Goal: Transaction & Acquisition: Subscribe to service/newsletter

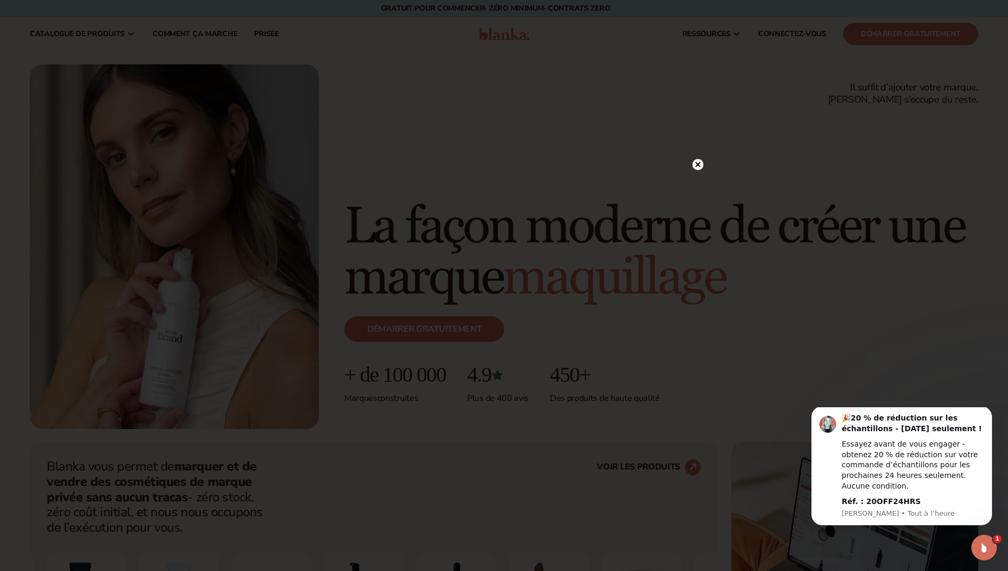
click at [701, 167] on circle at bounding box center [697, 164] width 11 height 11
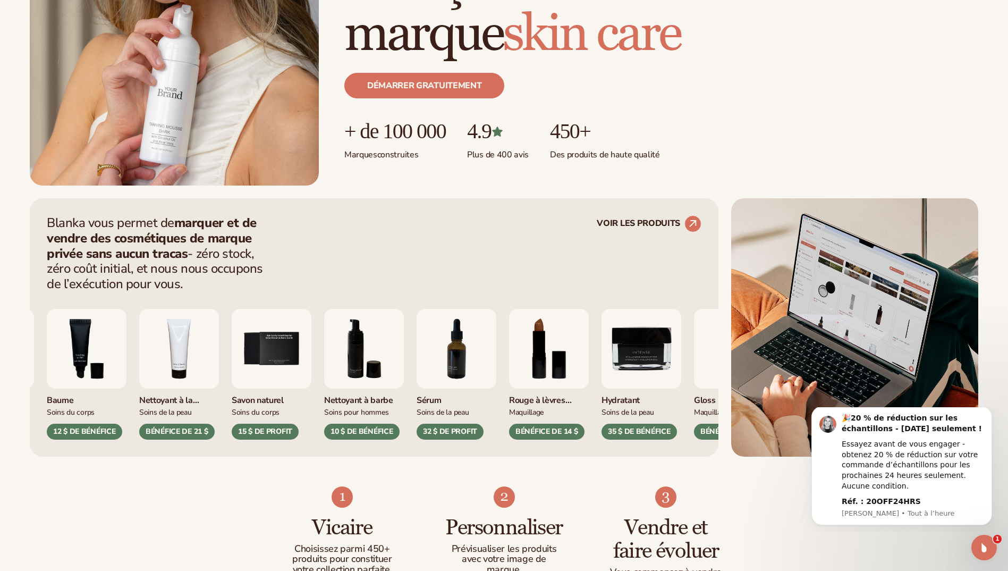
scroll to position [266, 0]
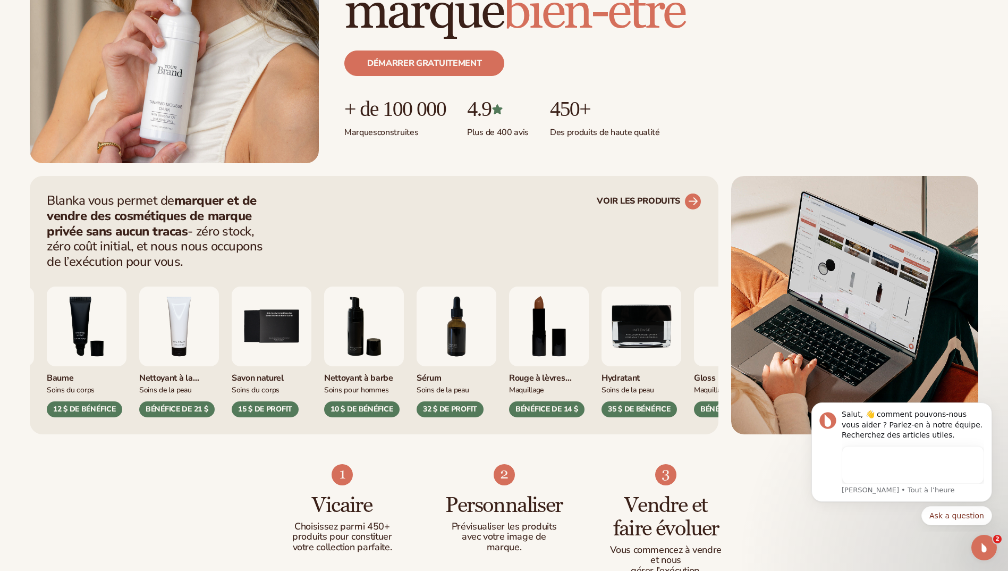
click at [691, 209] on circle at bounding box center [692, 201] width 23 height 23
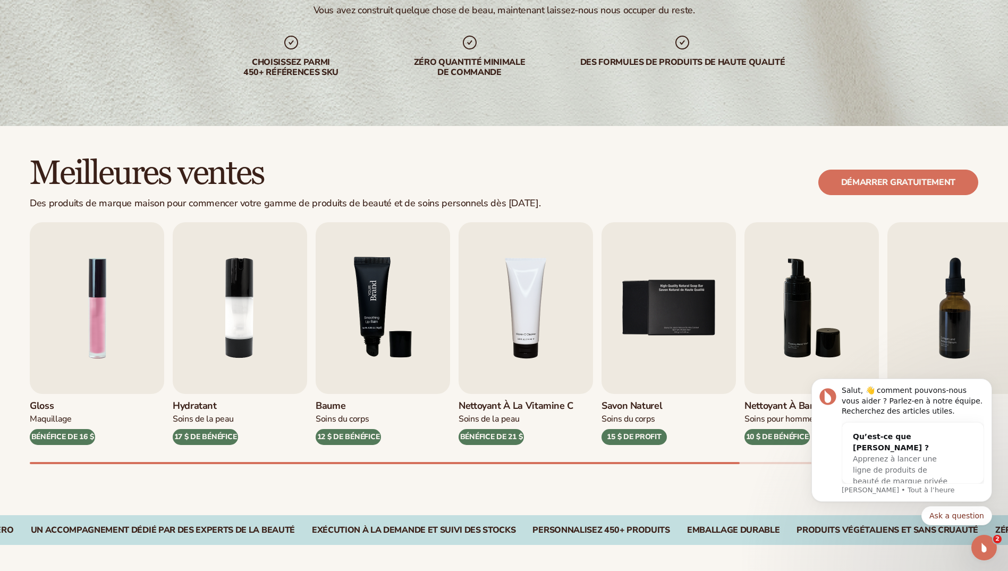
click at [411, 311] on img "3 / 9" at bounding box center [383, 308] width 134 height 172
click at [389, 347] on img "3 / 9" at bounding box center [383, 308] width 134 height 172
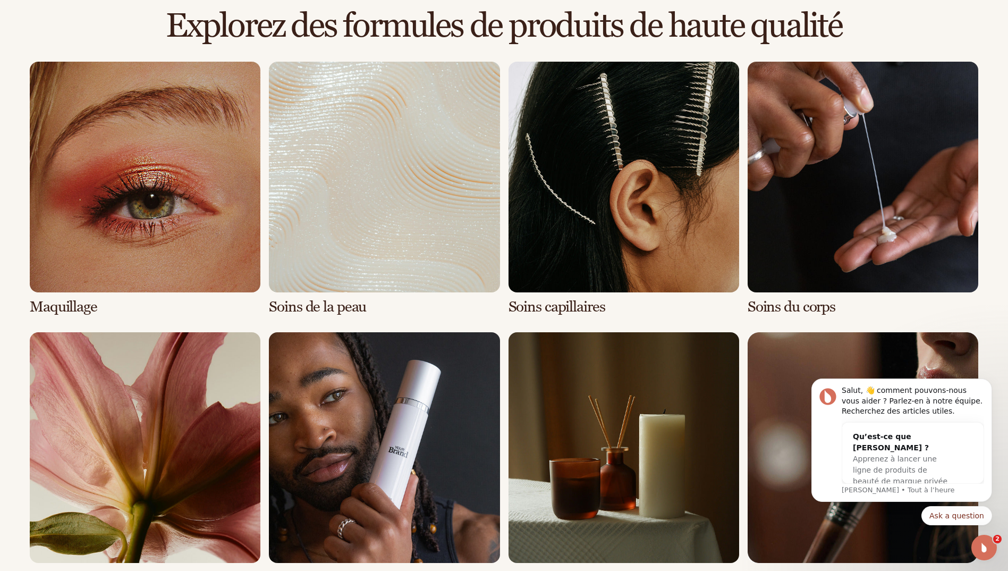
scroll to position [744, 0]
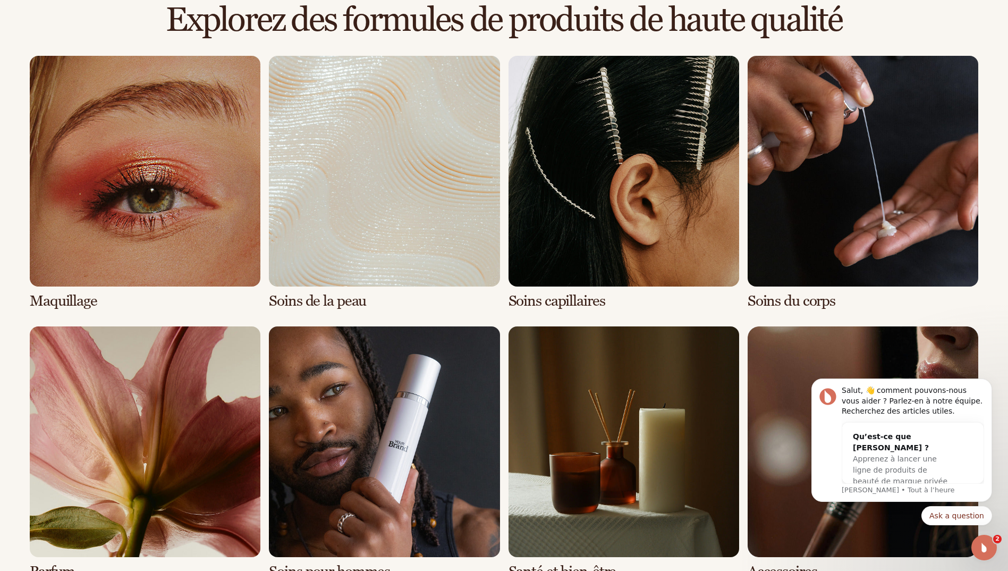
click at [206, 209] on link "1 / 8" at bounding box center [145, 182] width 231 height 253
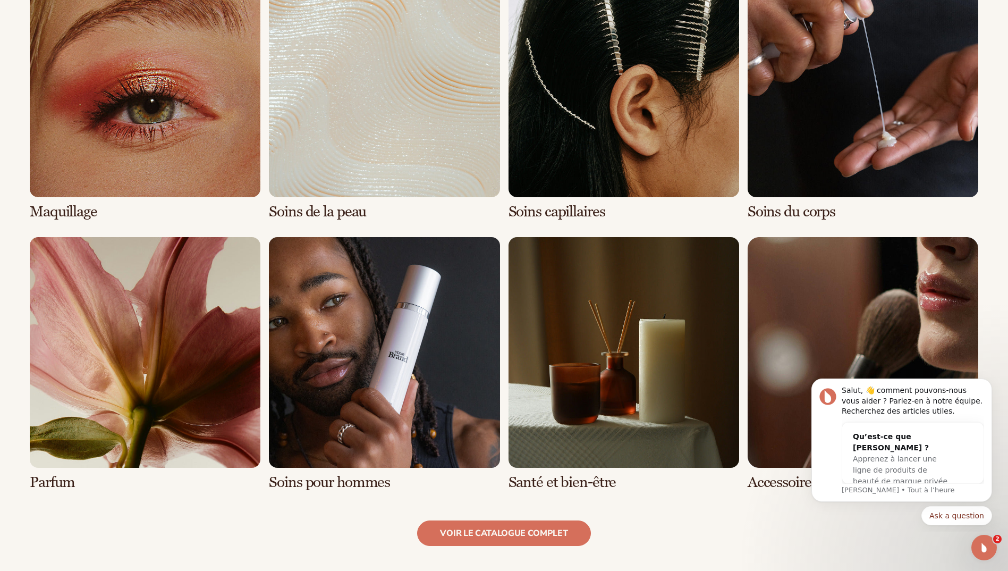
scroll to position [850, 0]
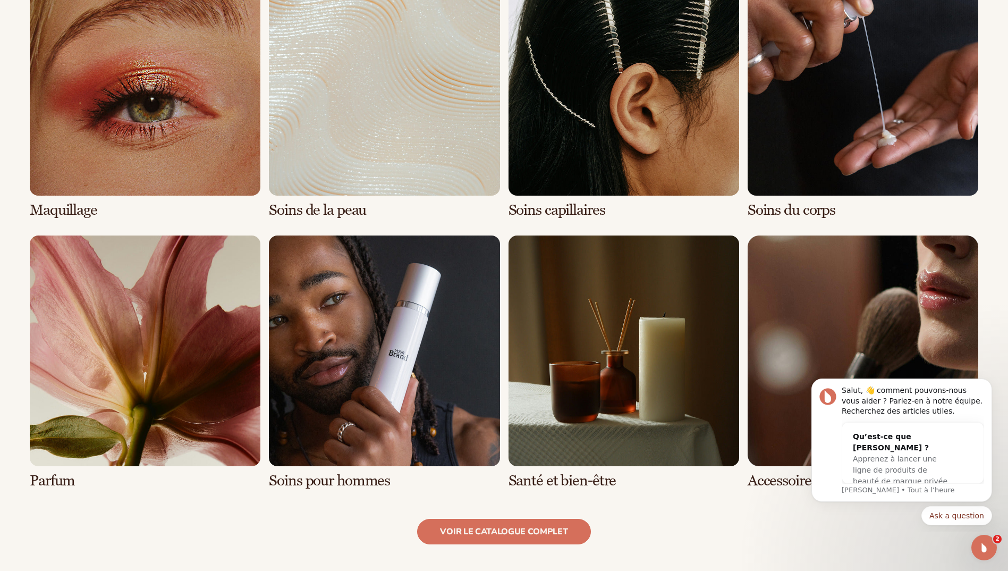
click at [120, 149] on link "1 / 8" at bounding box center [145, 91] width 231 height 253
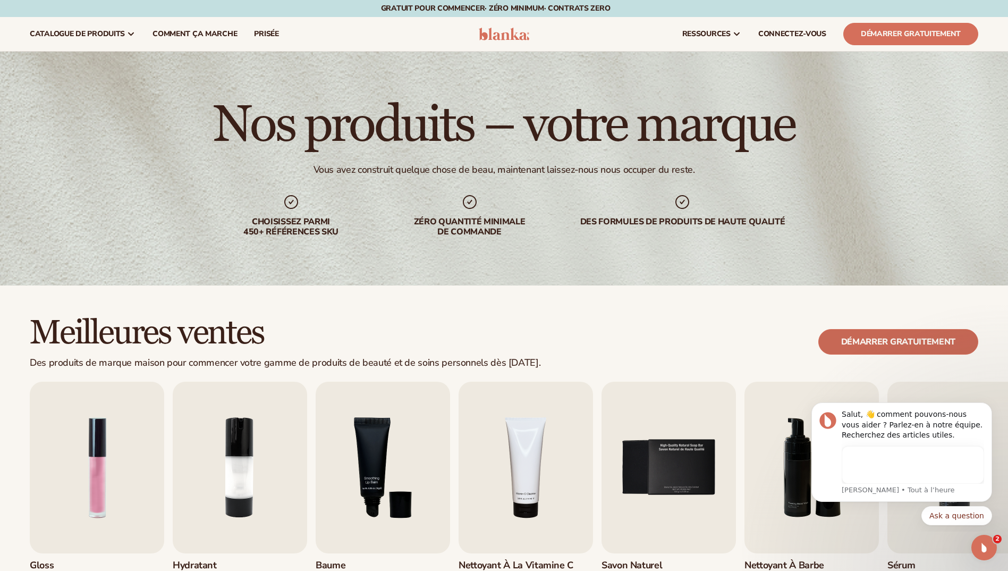
click at [893, 338] on link "Démarrer gratuitement" at bounding box center [898, 342] width 160 height 26
